Goal: Information Seeking & Learning: Learn about a topic

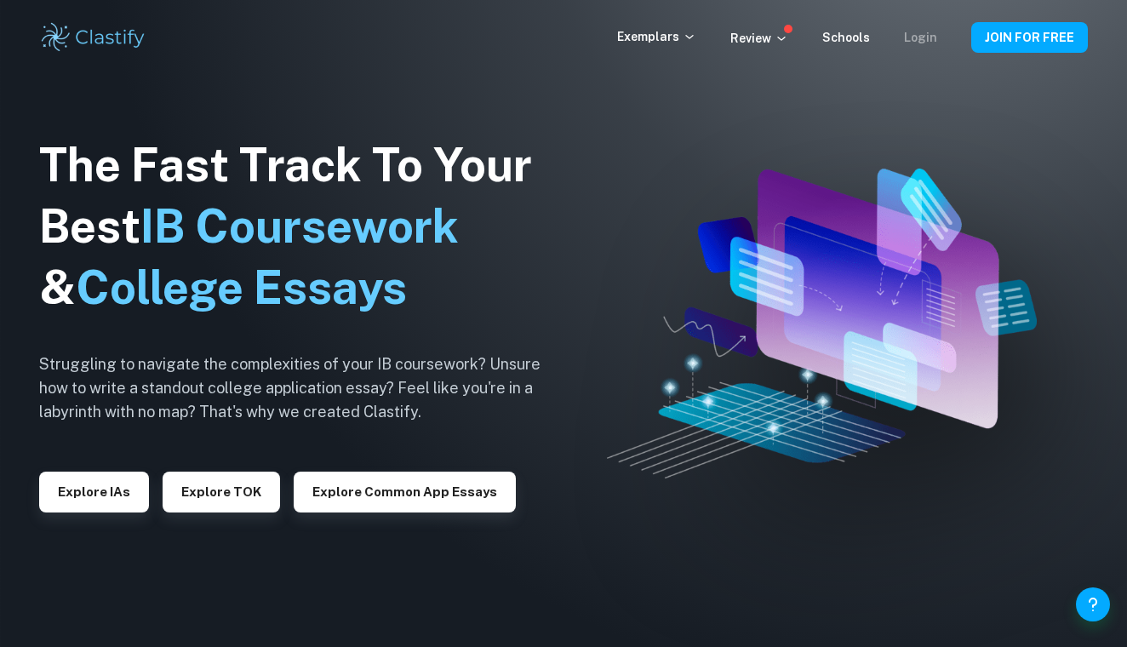
click at [920, 34] on link "Login" at bounding box center [920, 38] width 33 height 14
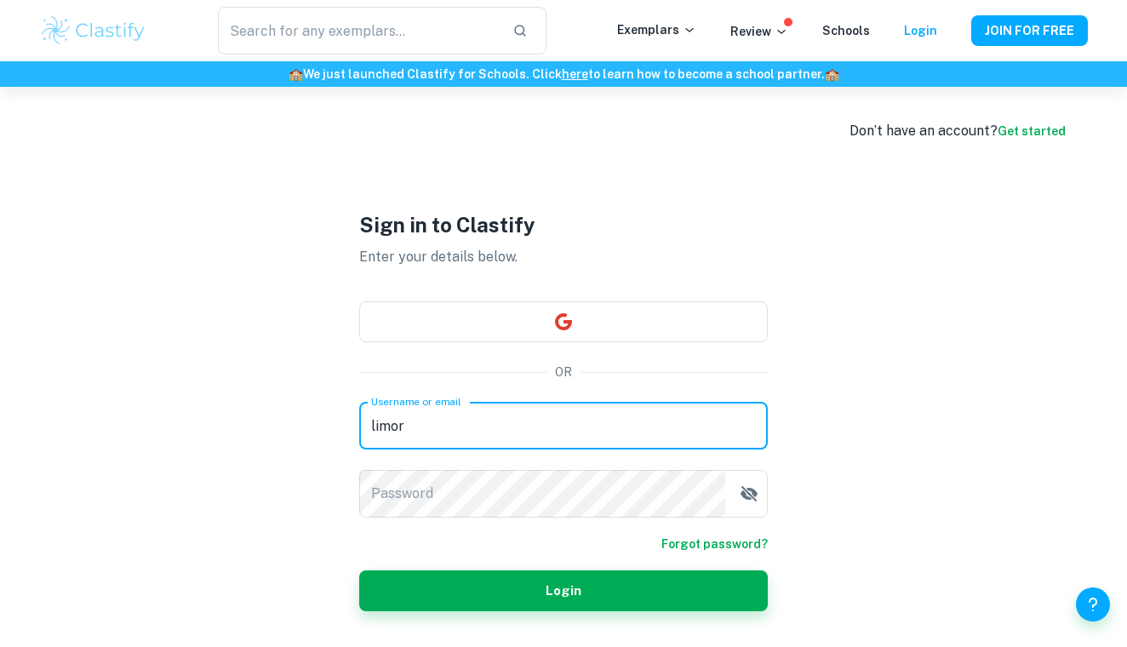
type input "limor."
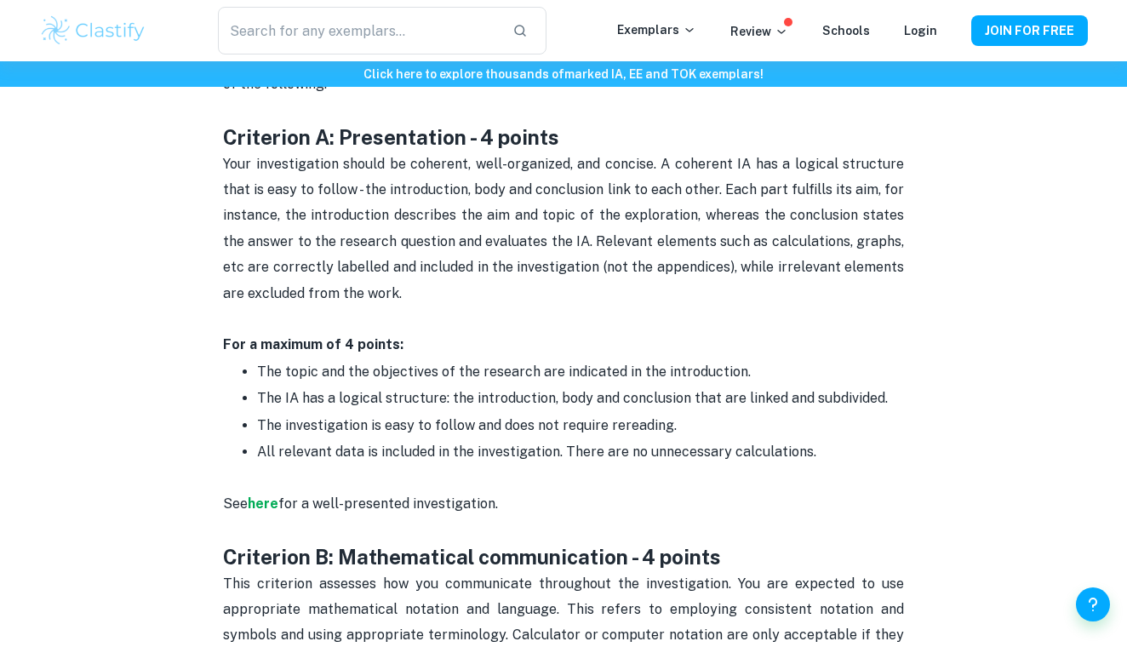
scroll to position [856, 0]
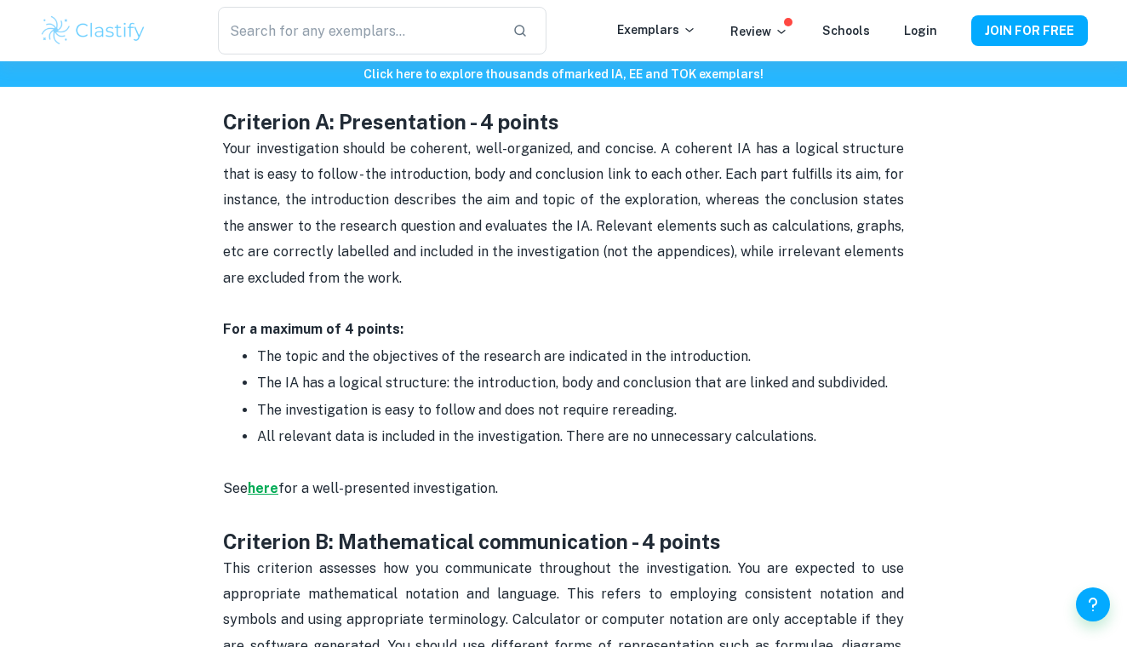
click at [258, 480] on strong "here" at bounding box center [263, 488] width 31 height 16
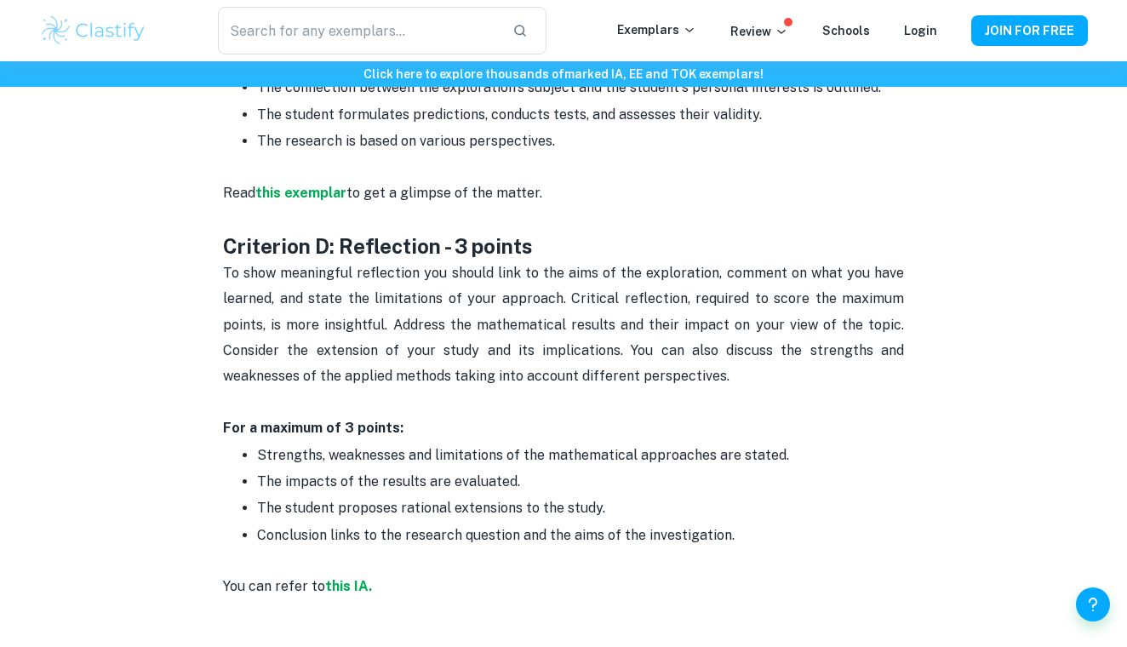
scroll to position [1947, 0]
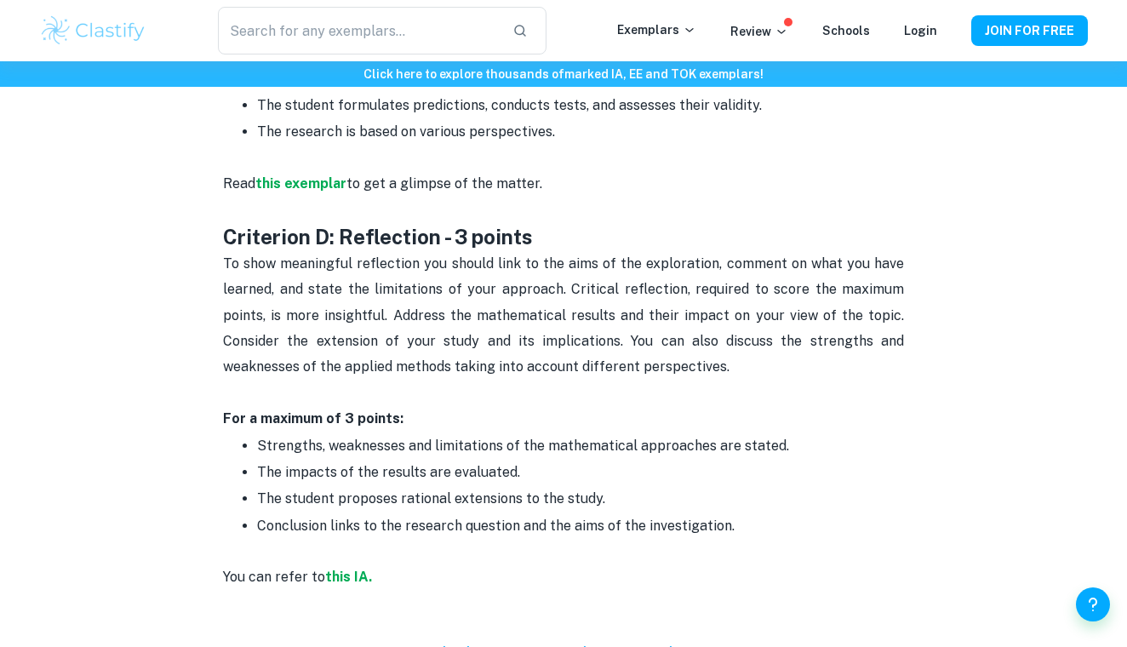
drag, startPoint x: 283, startPoint y: 485, endPoint x: 757, endPoint y: 479, distance: 474.3
click at [757, 479] on ul "Strengths, weaknesses and limitations of the mathematical approaches are stated…" at bounding box center [563, 486] width 681 height 107
copy span "Conclusion links to the research question and the aims of the investigation."
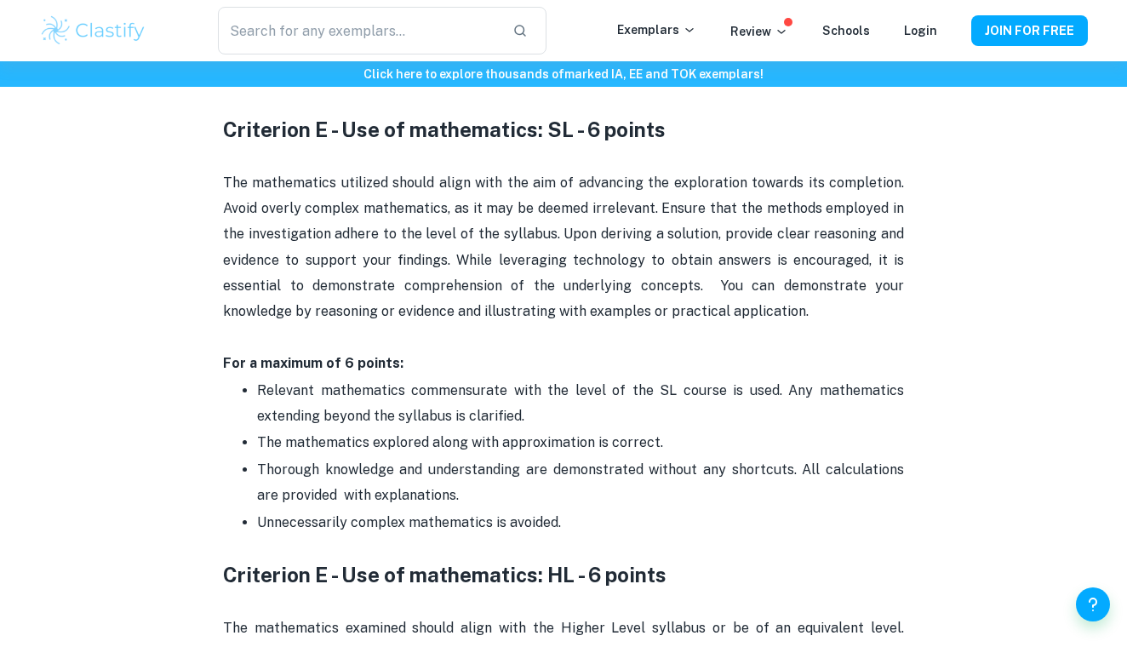
scroll to position [2782, 0]
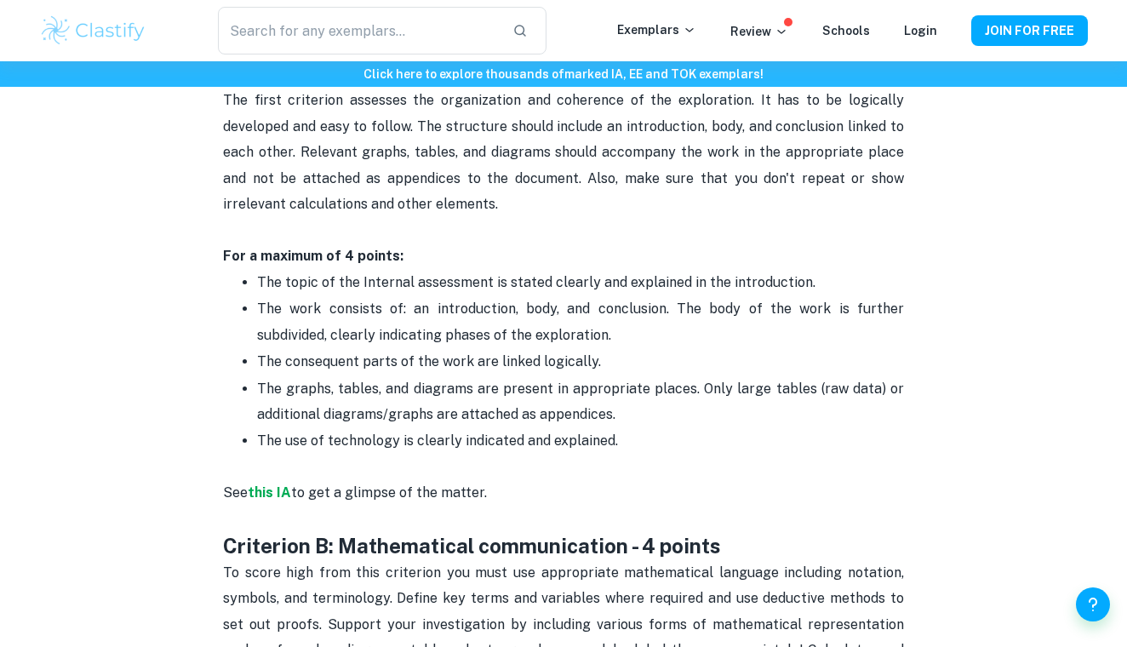
scroll to position [754, 0]
